Goal: Use online tool/utility: Utilize a website feature to perform a specific function

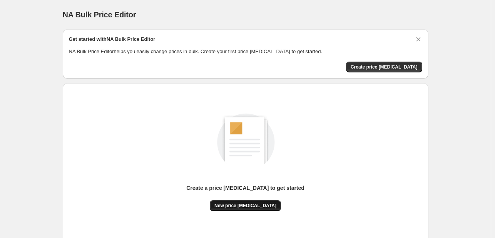
click at [246, 205] on span "New price [MEDICAL_DATA]" at bounding box center [245, 206] width 62 height 6
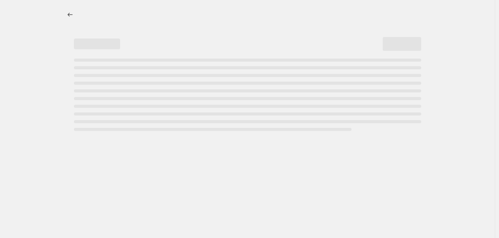
select select "percentage"
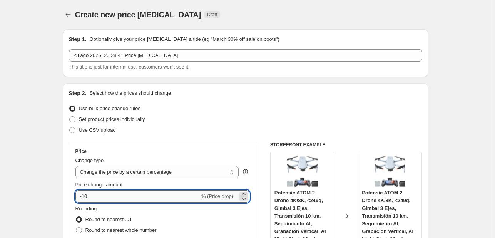
click at [141, 201] on input "-10" at bounding box center [137, 196] width 124 height 12
type input "-1"
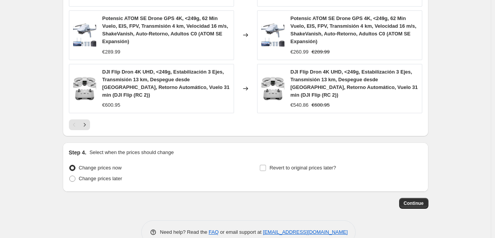
scroll to position [613, 0]
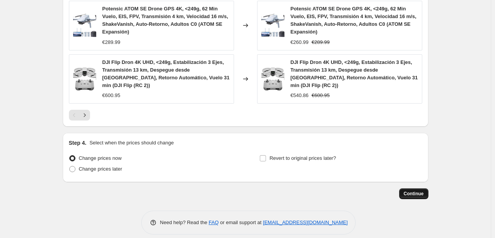
type input "-30"
click at [424, 191] on span "Continue" at bounding box center [414, 194] width 20 height 6
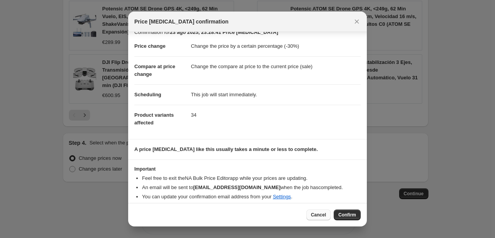
scroll to position [15, 0]
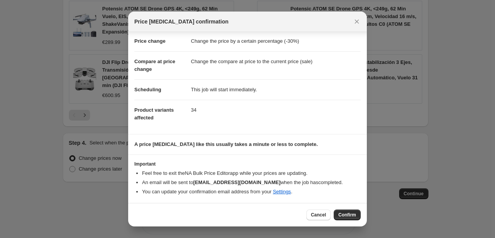
drag, startPoint x: 340, startPoint y: 215, endPoint x: 334, endPoint y: 219, distance: 7.5
click at [342, 215] on span "Confirm" at bounding box center [347, 215] width 18 height 6
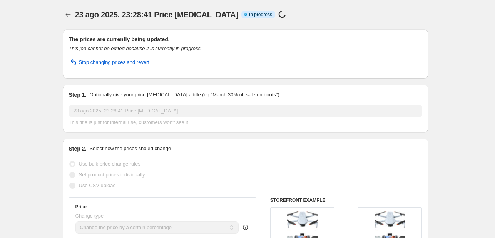
select select "percentage"
